Goal: Transaction & Acquisition: Purchase product/service

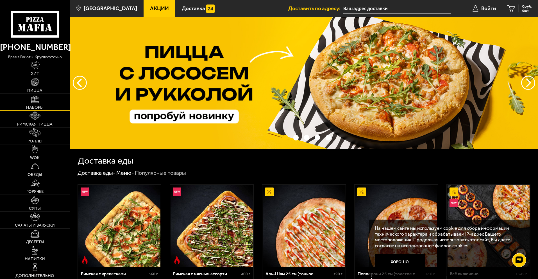
click at [35, 98] on img at bounding box center [35, 99] width 8 height 8
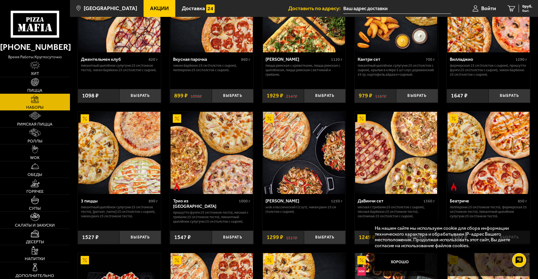
scroll to position [137, 0]
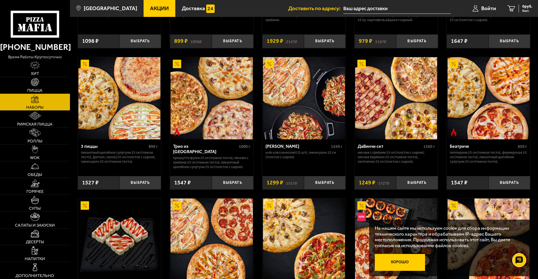
click at [405, 261] on button "Хорошо" at bounding box center [400, 262] width 51 height 17
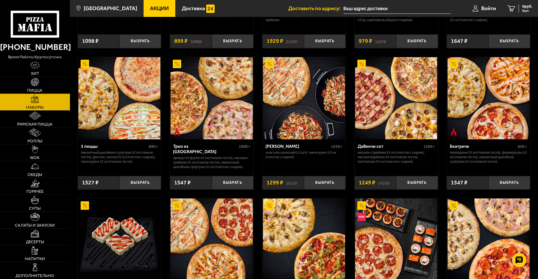
click at [402, 260] on img at bounding box center [396, 239] width 82 height 82
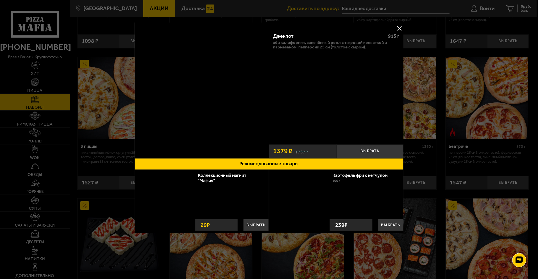
click at [400, 260] on div at bounding box center [269, 139] width 538 height 279
click at [399, 261] on img at bounding box center [395, 239] width 82 height 82
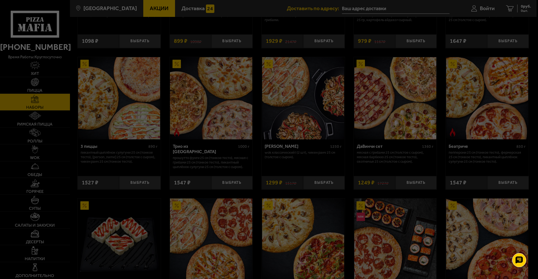
click at [399, 261] on div at bounding box center [269, 139] width 538 height 279
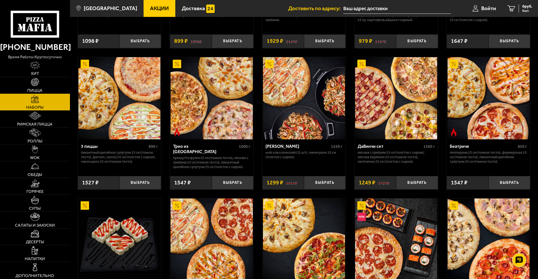
click at [399, 261] on img at bounding box center [396, 239] width 82 height 82
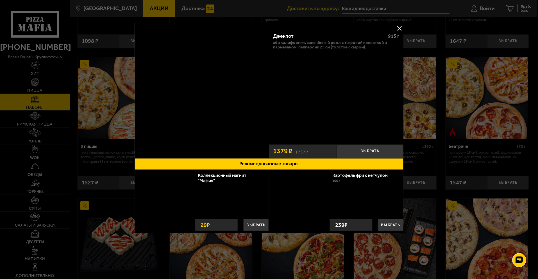
scroll to position [365, 0]
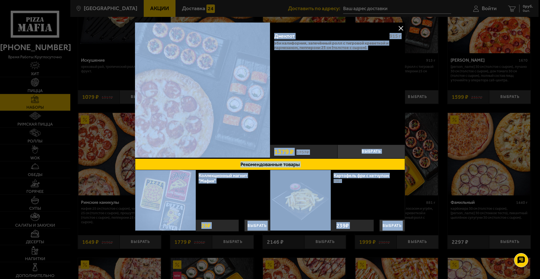
click at [400, 28] on button at bounding box center [400, 28] width 8 height 8
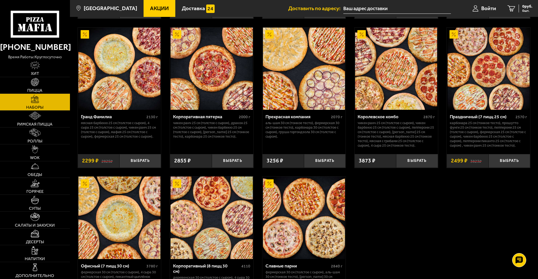
scroll to position [735, 0]
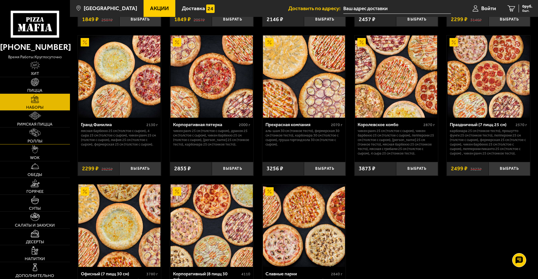
click at [40, 132] on img at bounding box center [35, 132] width 11 height 8
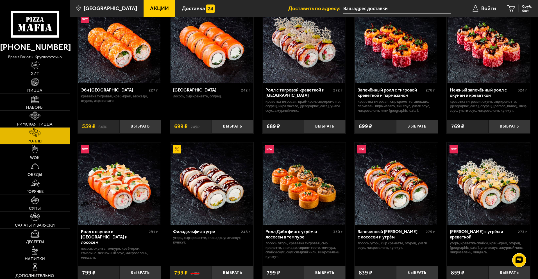
scroll to position [56, 0]
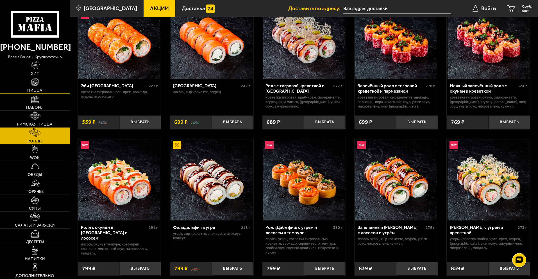
click at [34, 84] on img at bounding box center [35, 82] width 8 height 8
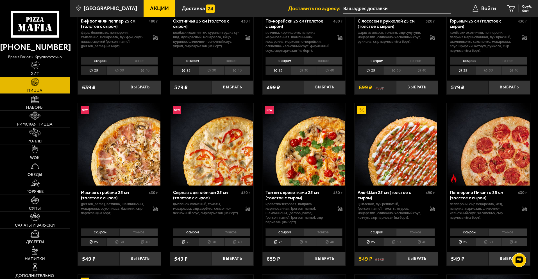
scroll to position [141, 0]
